Goal: Complete application form

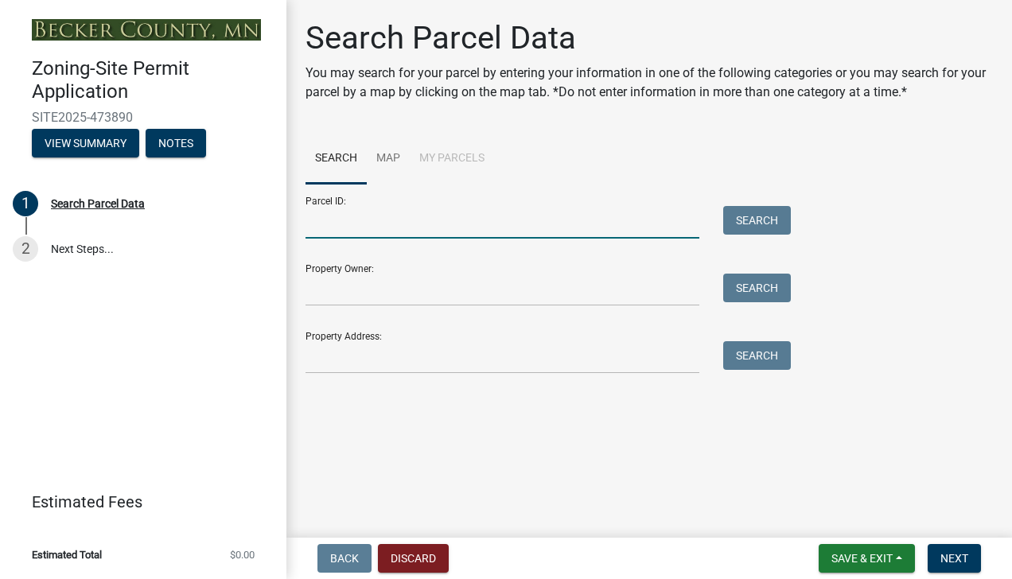
click at [348, 221] on input "Parcel ID:" at bounding box center [502, 222] width 394 height 33
type input "170297003"
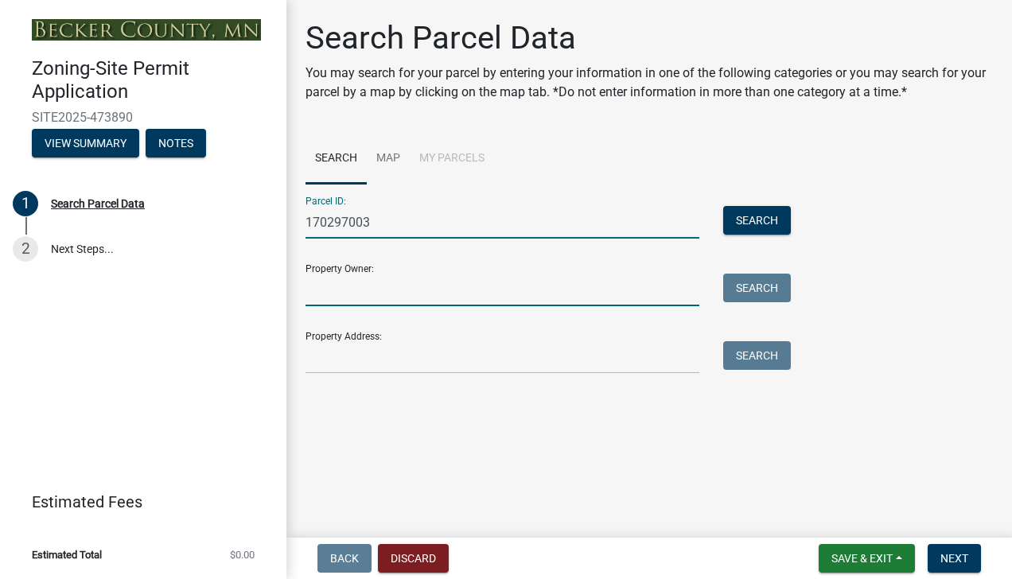
click at [361, 281] on input "Property Owner:" at bounding box center [502, 290] width 394 height 33
click at [410, 289] on input "Property Owner:" at bounding box center [502, 290] width 394 height 33
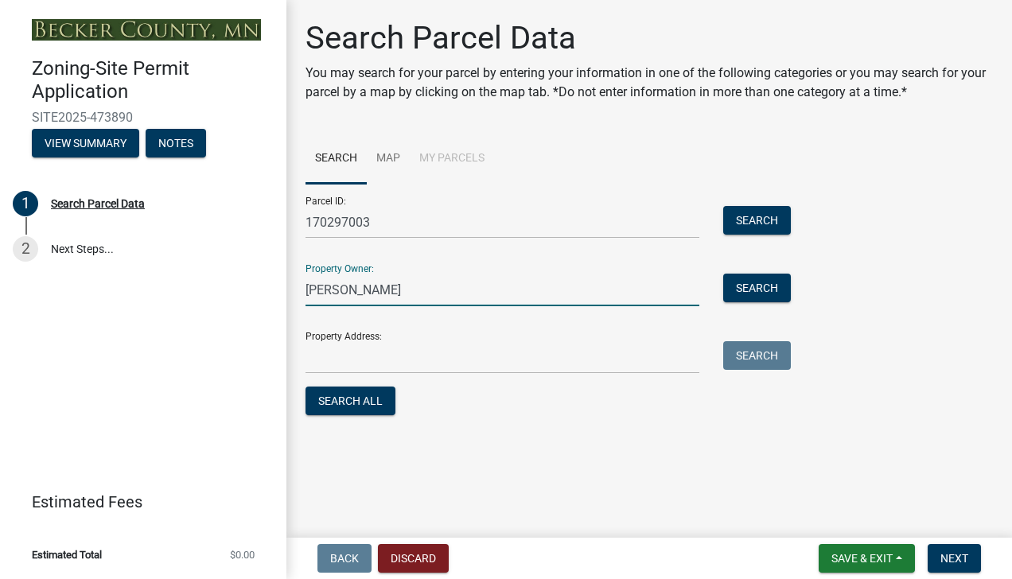
click at [597, 460] on main "Search Parcel Data You may search for your parcel by entering your information …" at bounding box center [648, 265] width 725 height 531
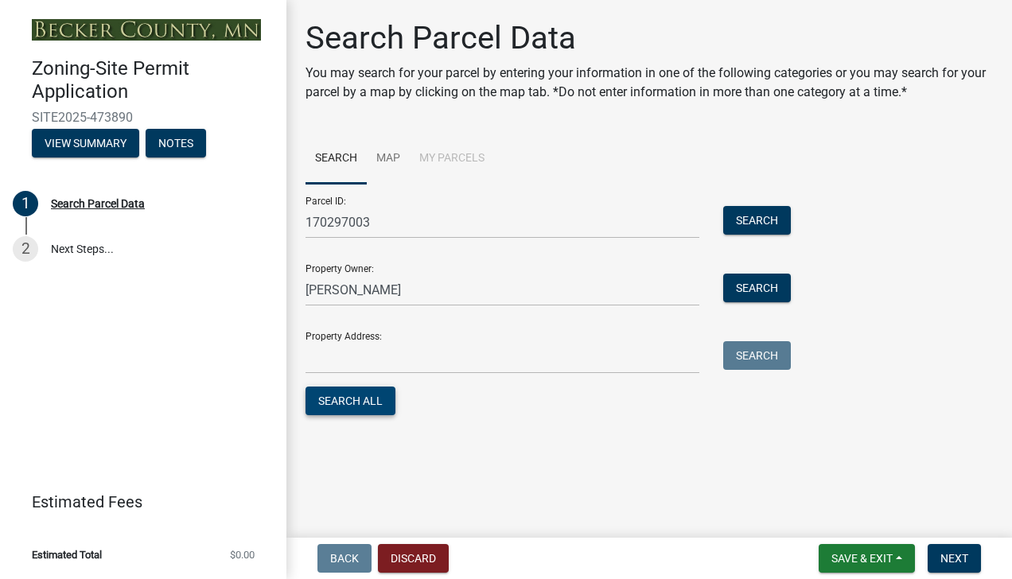
click at [366, 396] on button "Search All" at bounding box center [350, 400] width 90 height 29
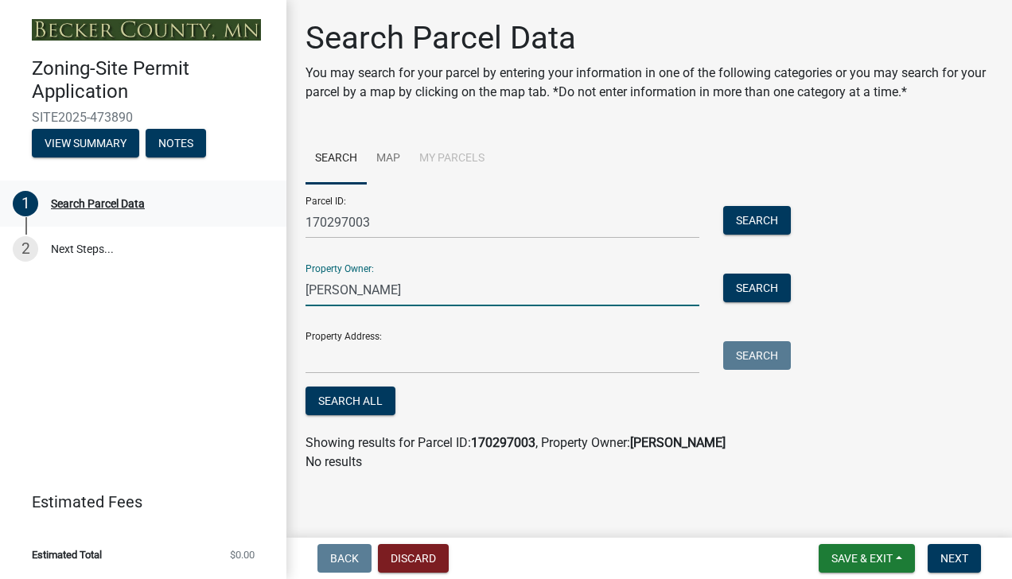
drag, startPoint x: 334, startPoint y: 288, endPoint x: 99, endPoint y: 217, distance: 245.0
click at [174, 258] on div "Zoning-Site Permit Application SITE2025-473890 View Summary Notes 1 Search Parc…" at bounding box center [506, 289] width 1012 height 579
type input "[PERSON_NAME]"
click at [770, 284] on button "Search" at bounding box center [757, 288] width 68 height 29
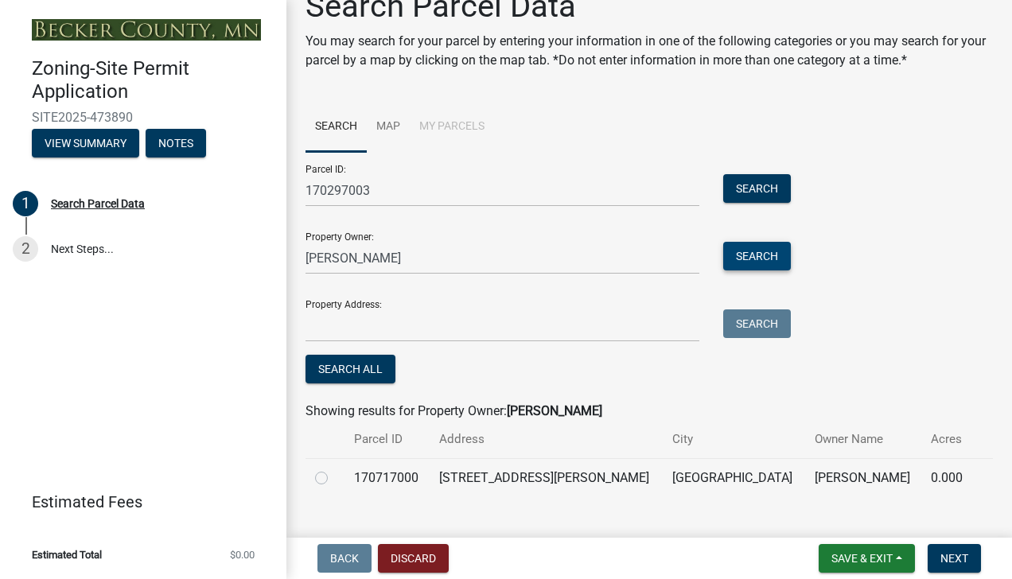
scroll to position [59, 0]
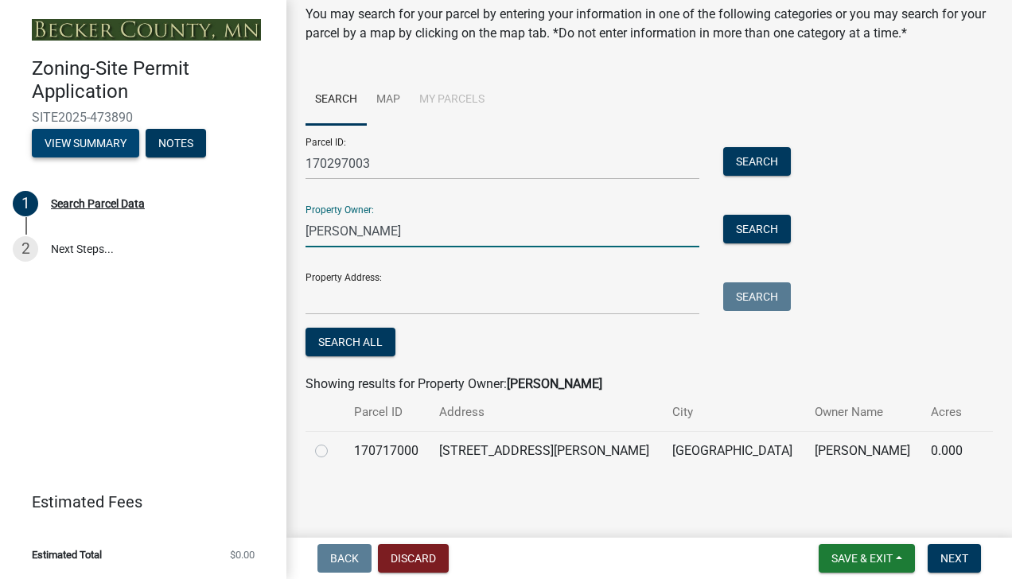
drag, startPoint x: 391, startPoint y: 231, endPoint x: 124, endPoint y: 154, distance: 277.9
click at [129, 156] on div "Zoning-Site Permit Application SITE2025-473890 View Summary Notes 1 Search Parc…" at bounding box center [506, 289] width 1012 height 579
type input "[PERSON_NAME]"
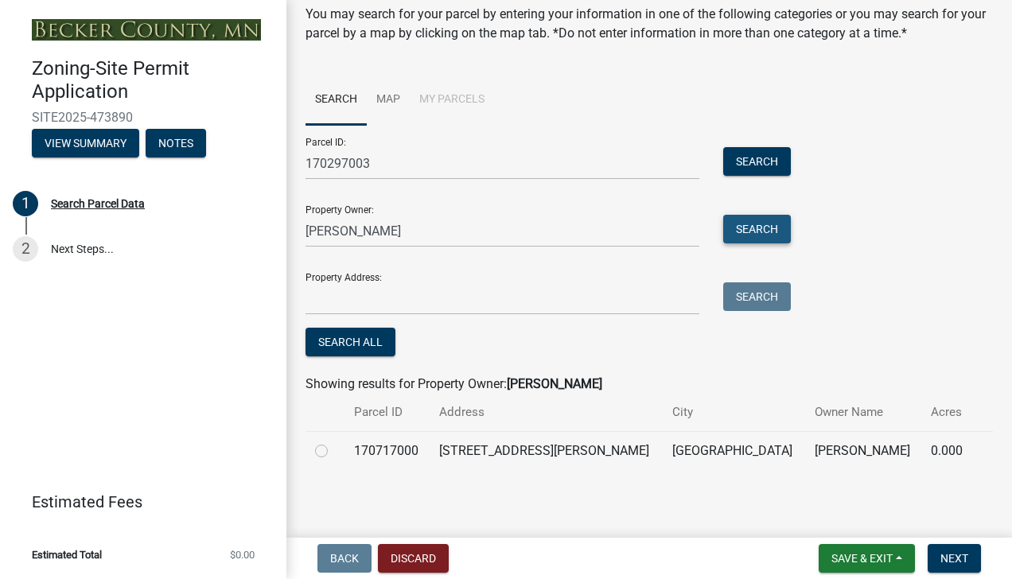
click at [744, 227] on button "Search" at bounding box center [757, 229] width 68 height 29
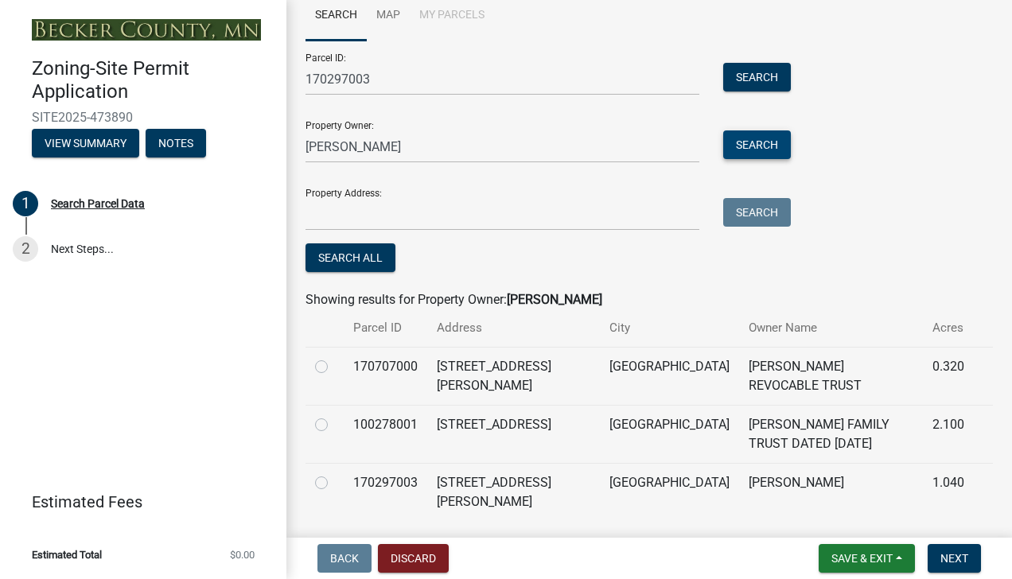
scroll to position [194, 0]
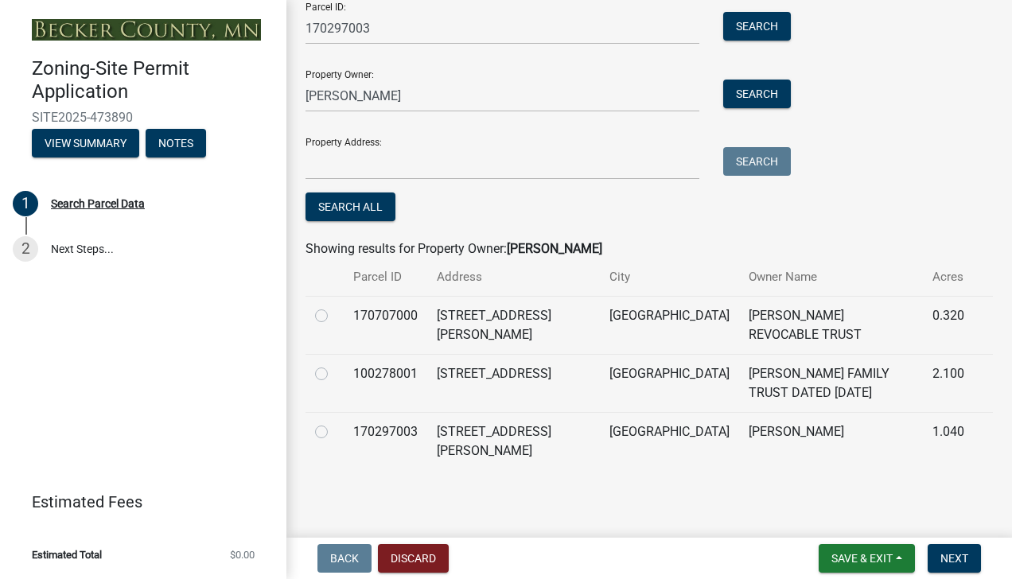
click at [334, 422] on label at bounding box center [334, 422] width 0 height 0
click at [334, 431] on input "radio" at bounding box center [339, 427] width 10 height 10
radio input "true"
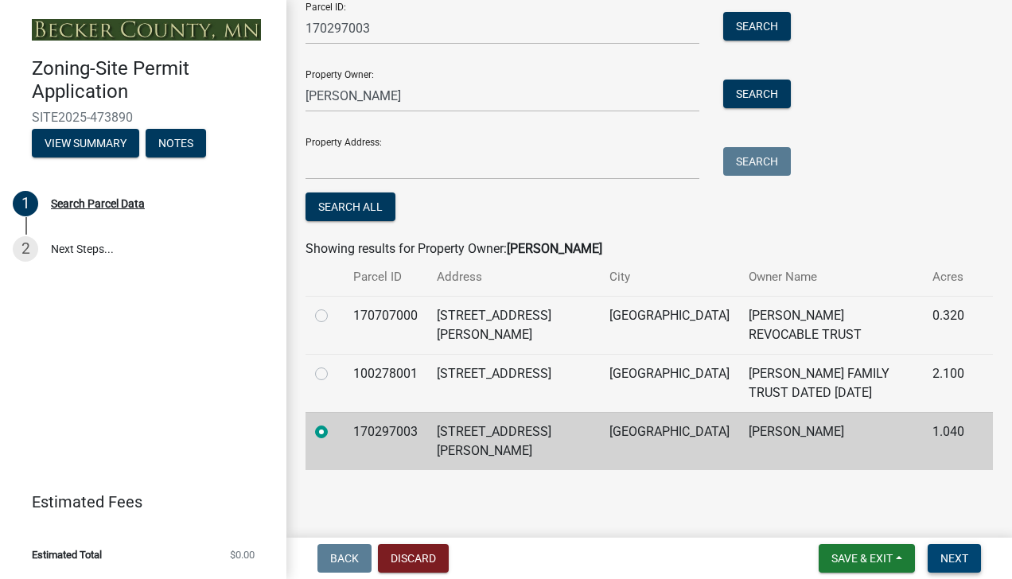
click at [949, 554] on span "Next" at bounding box center [954, 558] width 28 height 13
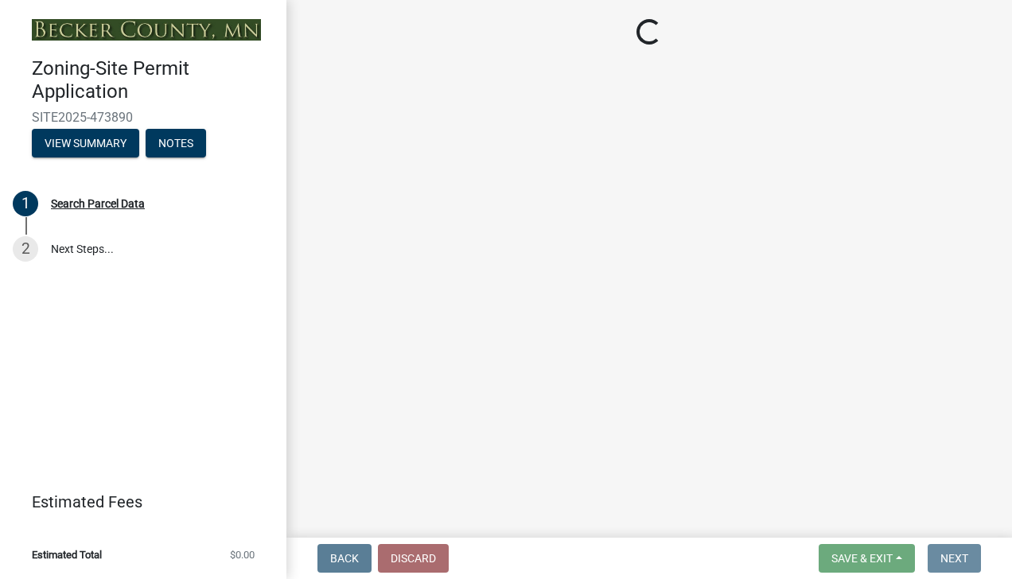
scroll to position [0, 0]
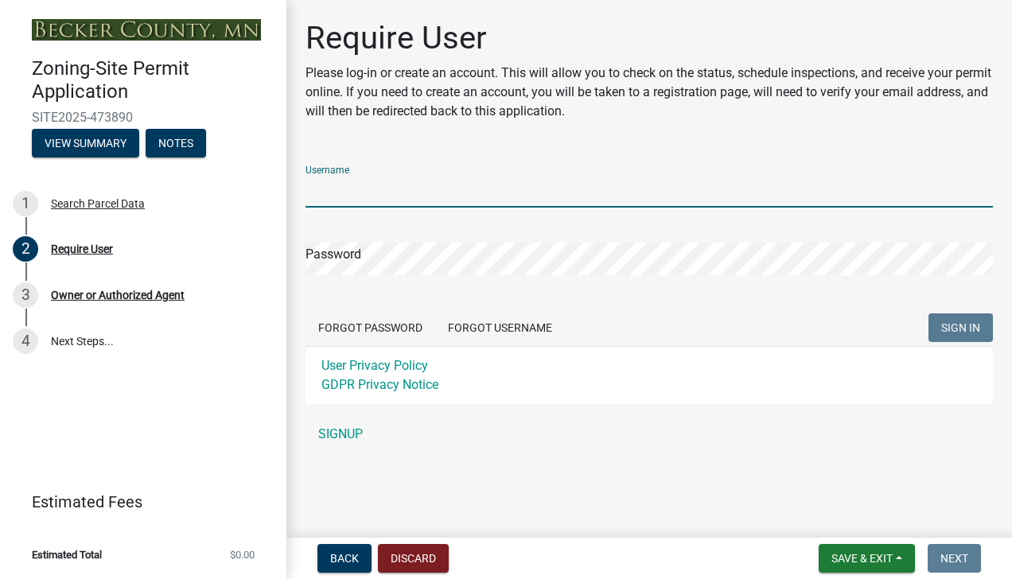
click at [347, 191] on input "Username" at bounding box center [648, 191] width 687 height 33
